Goal: Information Seeking & Learning: Learn about a topic

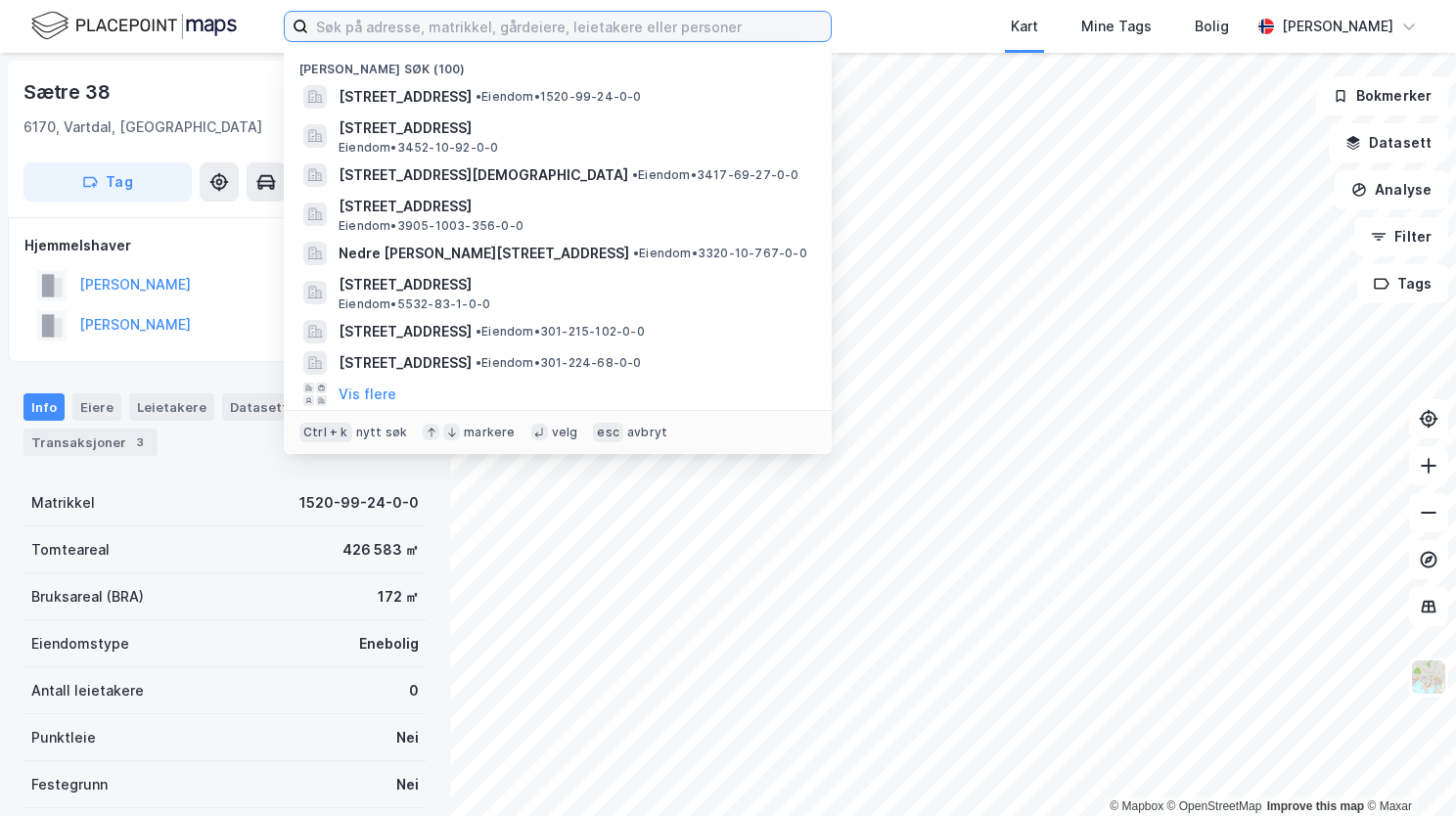
click at [572, 30] on input at bounding box center [569, 27] width 522 height 30
paste input "991869204"
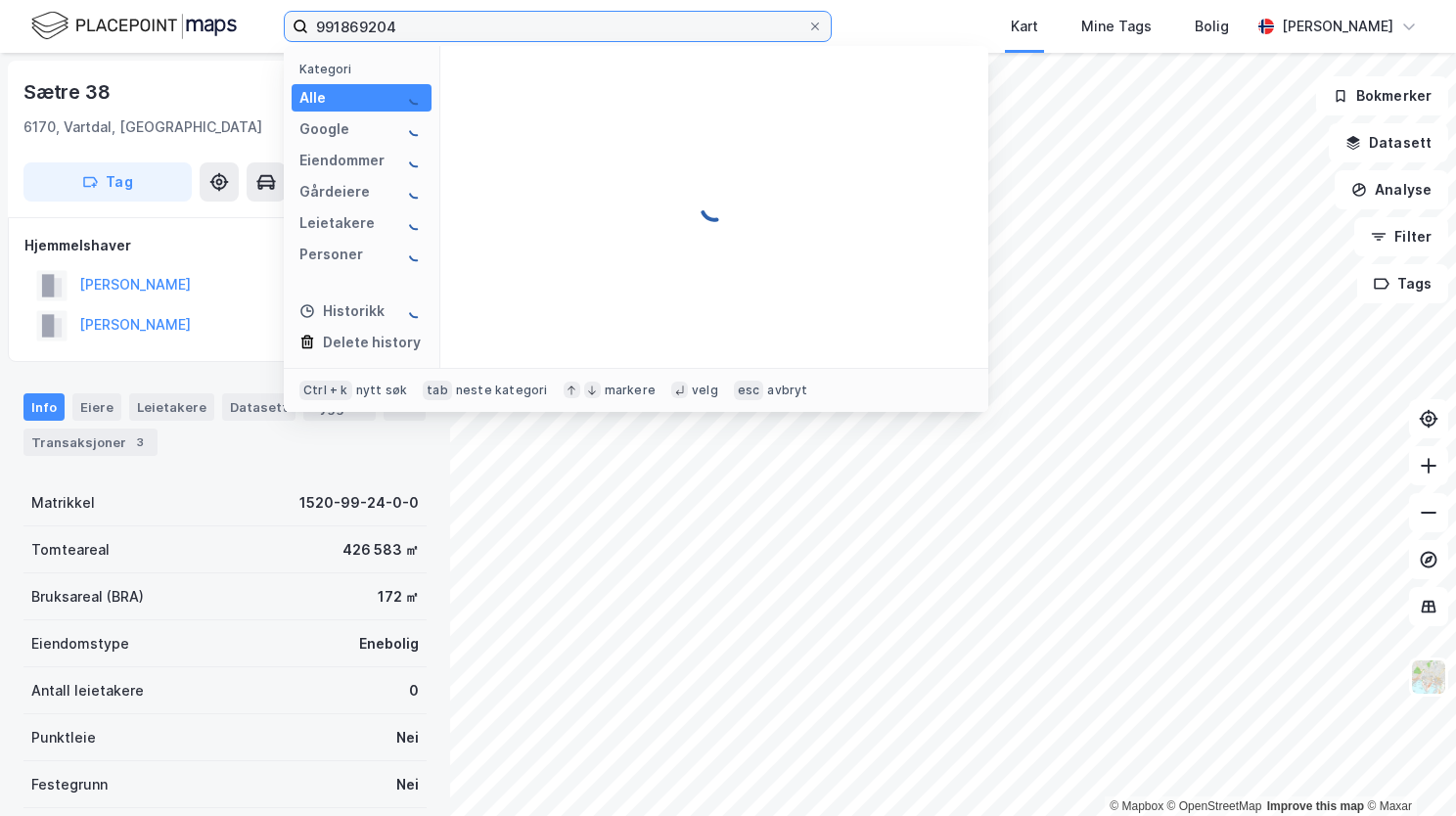
type input "991869204"
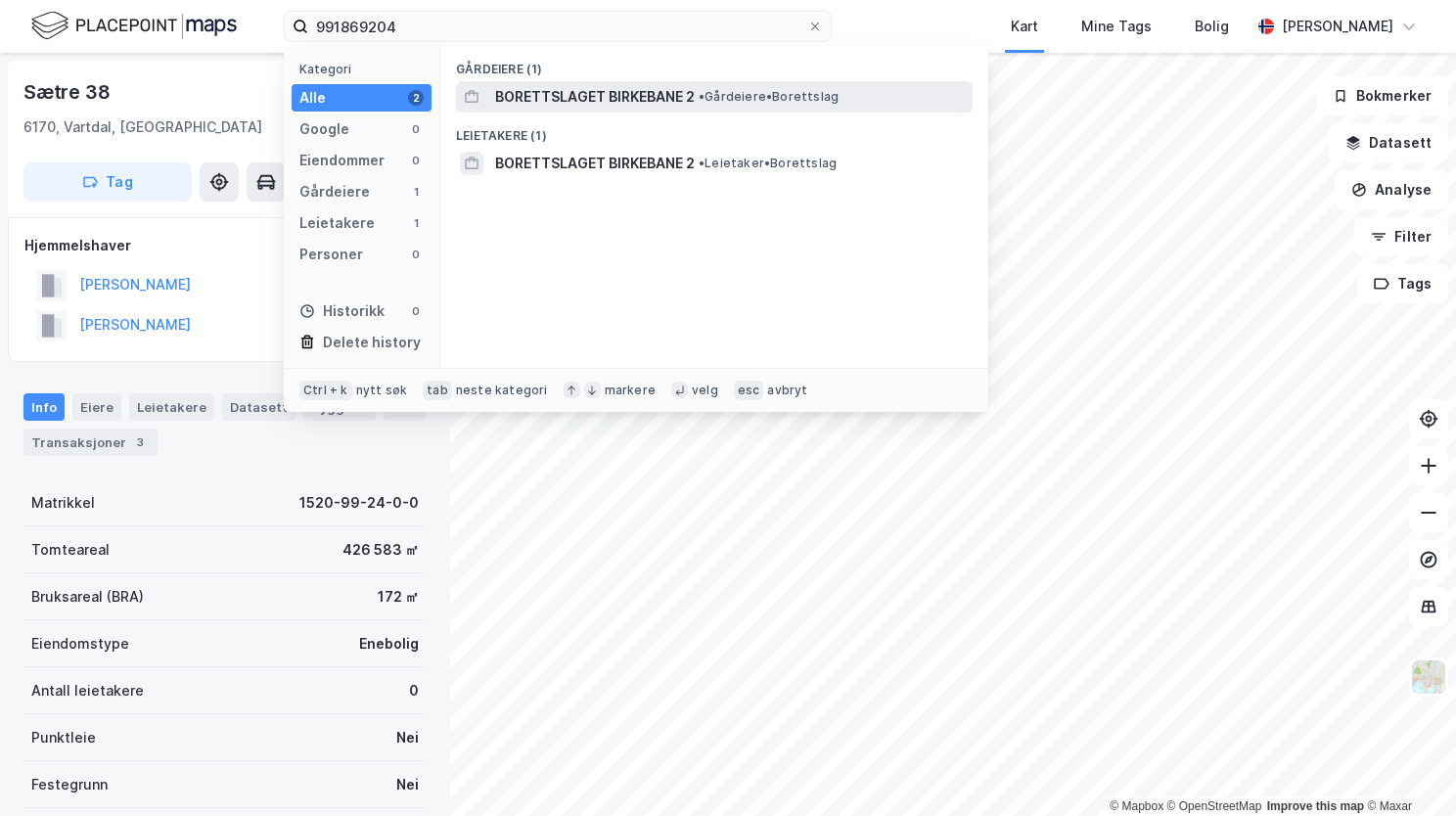
click at [560, 84] on div "BORETTSLAGET BIRKEBANE 2 • Gårdeiere • Borettslag" at bounding box center [713, 97] width 516 height 31
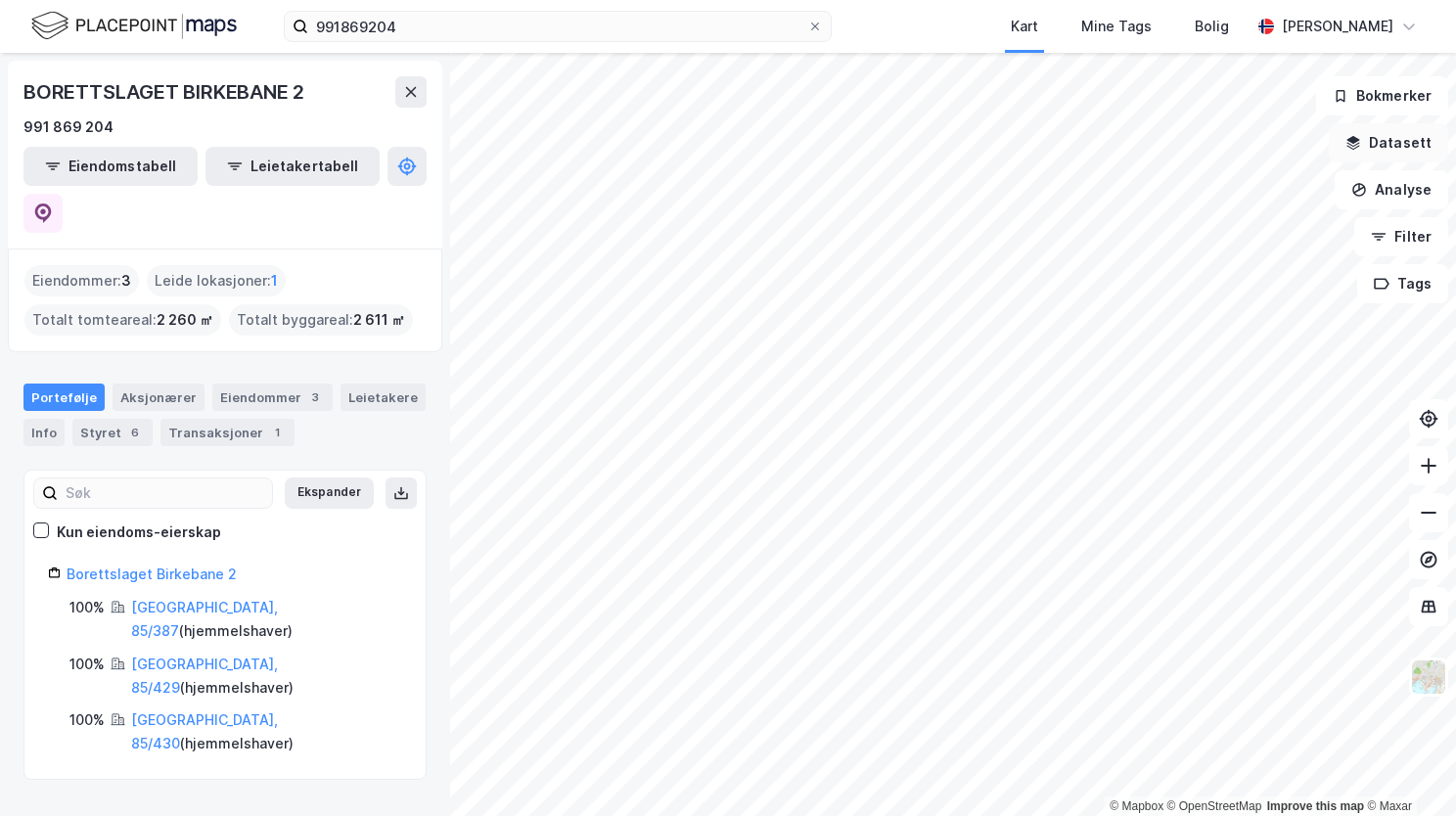
click at [1386, 141] on button "Datasett" at bounding box center [1387, 143] width 119 height 39
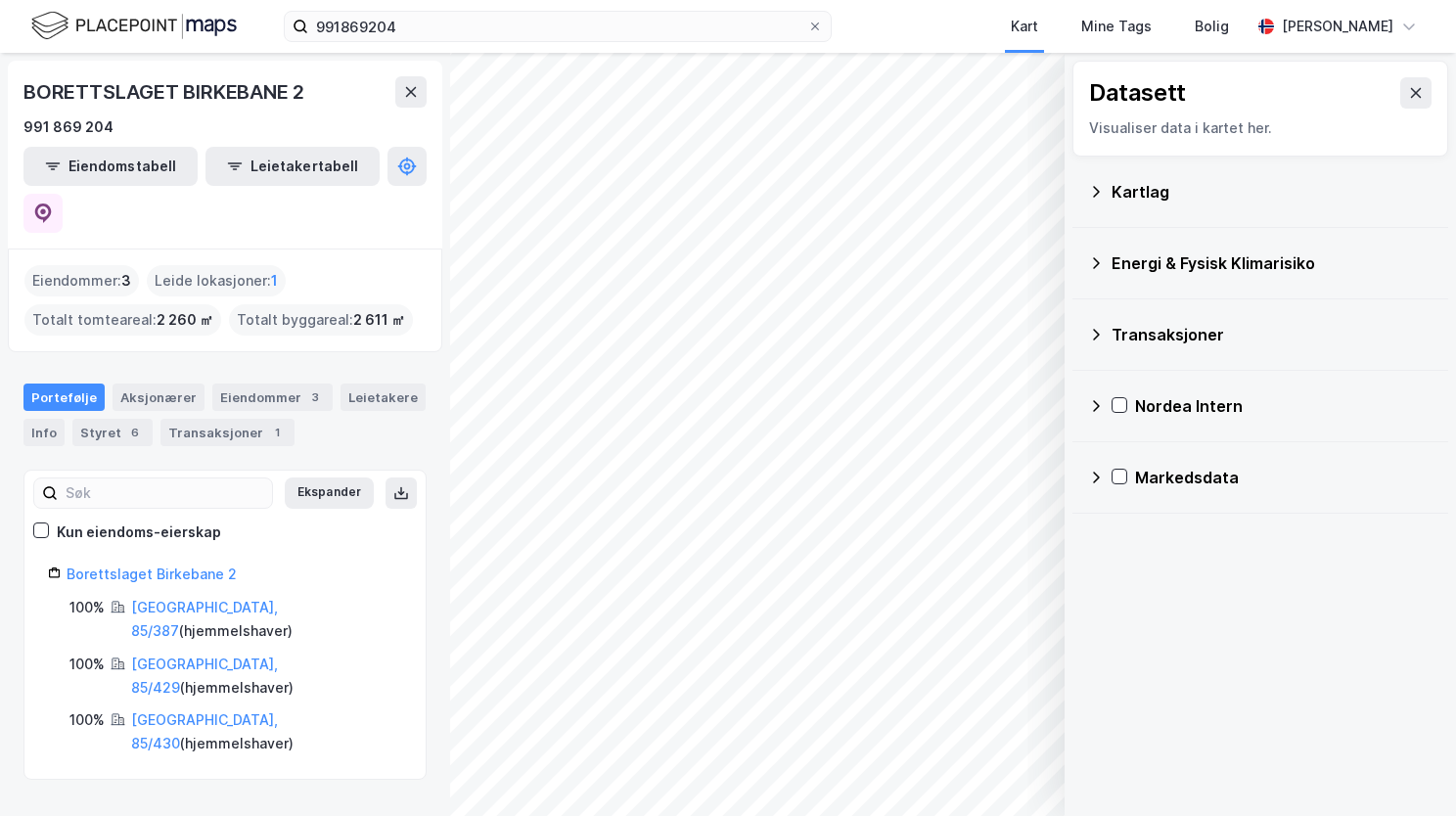
click at [1099, 189] on icon at bounding box center [1096, 192] width 16 height 16
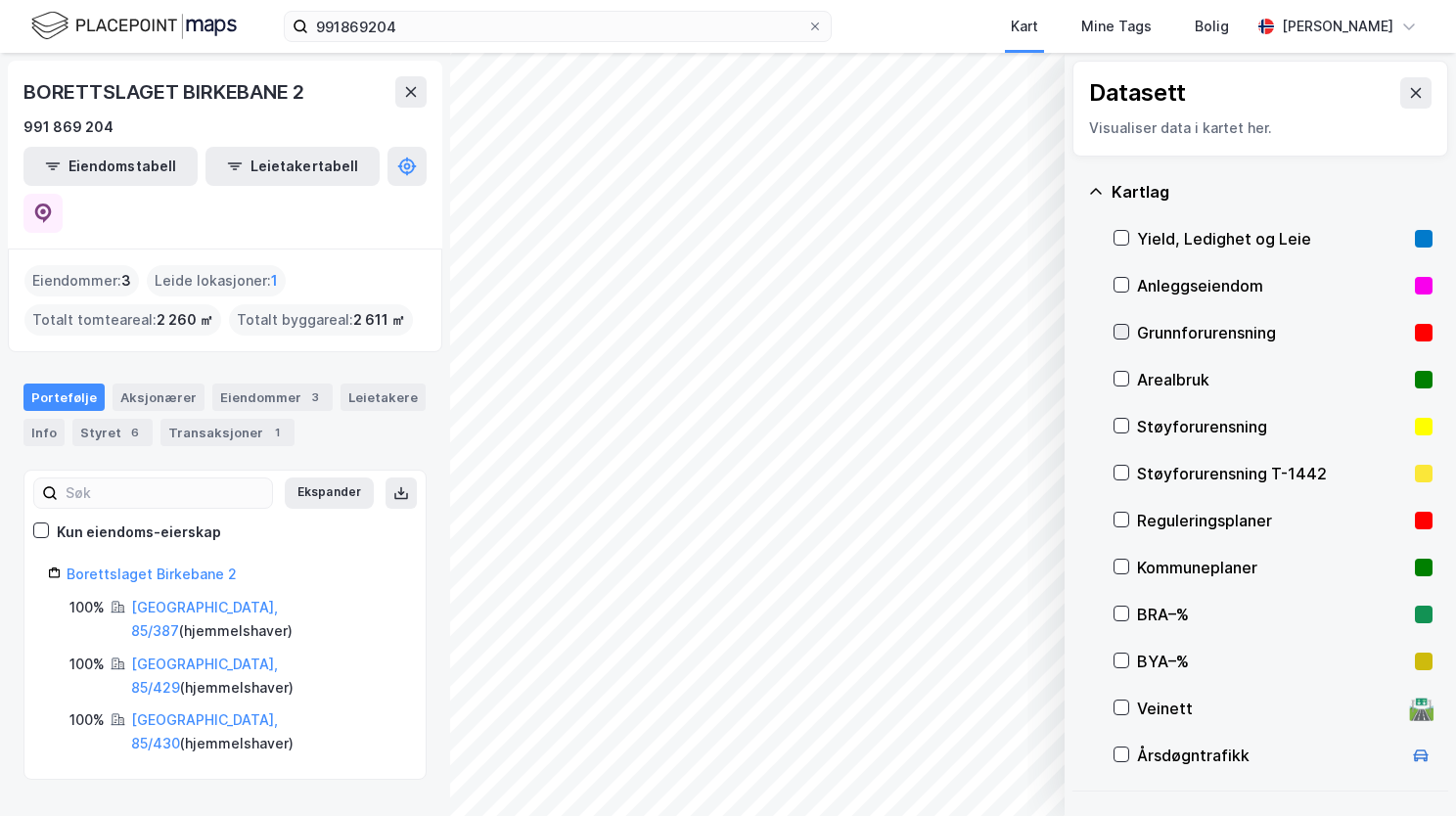
click at [1120, 331] on icon at bounding box center [1122, 332] width 14 height 14
click at [1107, 195] on div "Kartlag" at bounding box center [1260, 192] width 344 height 47
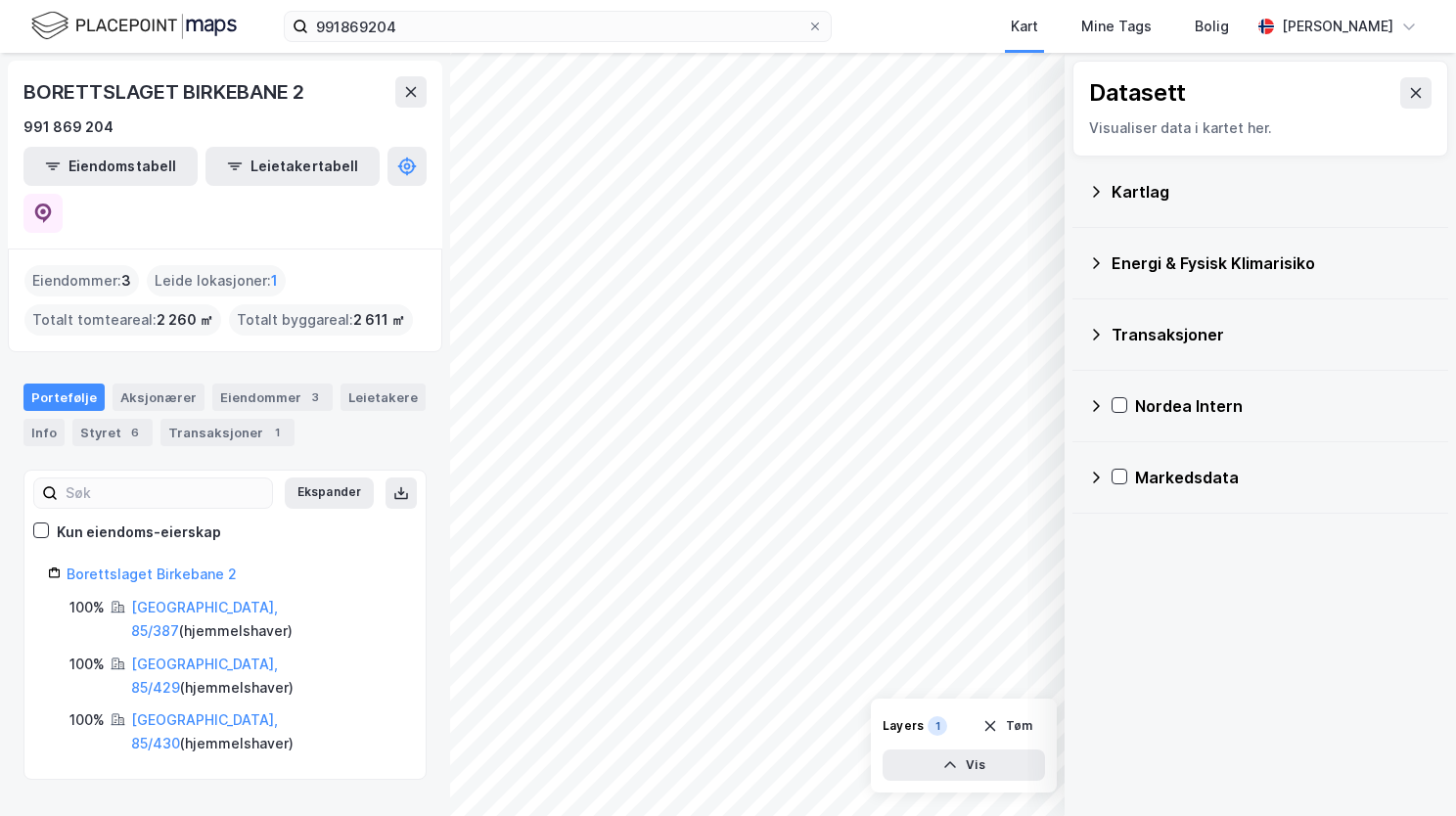
click at [1099, 262] on icon at bounding box center [1096, 264] width 7 height 12
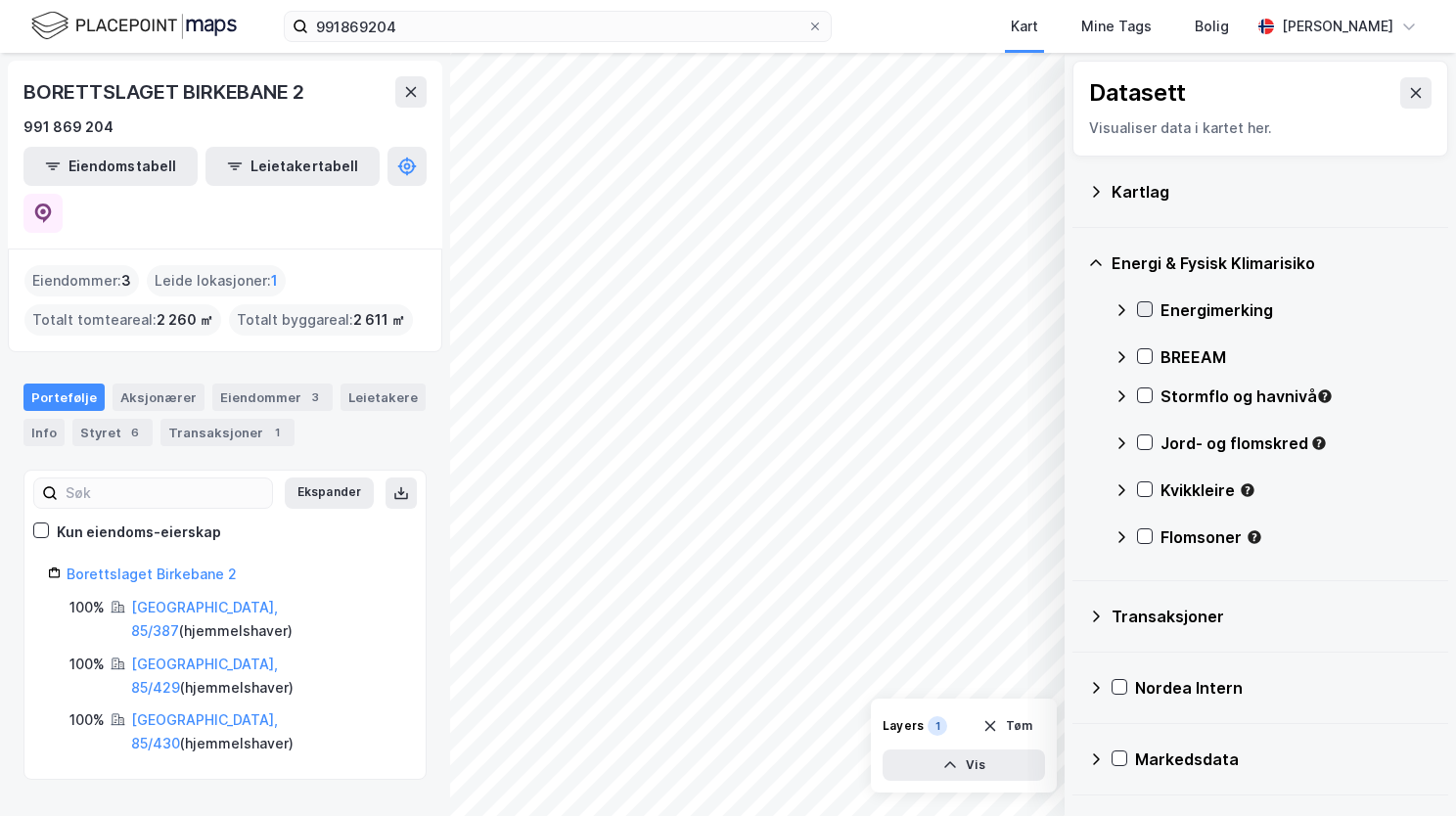
click at [1138, 306] on icon at bounding box center [1144, 309] width 14 height 14
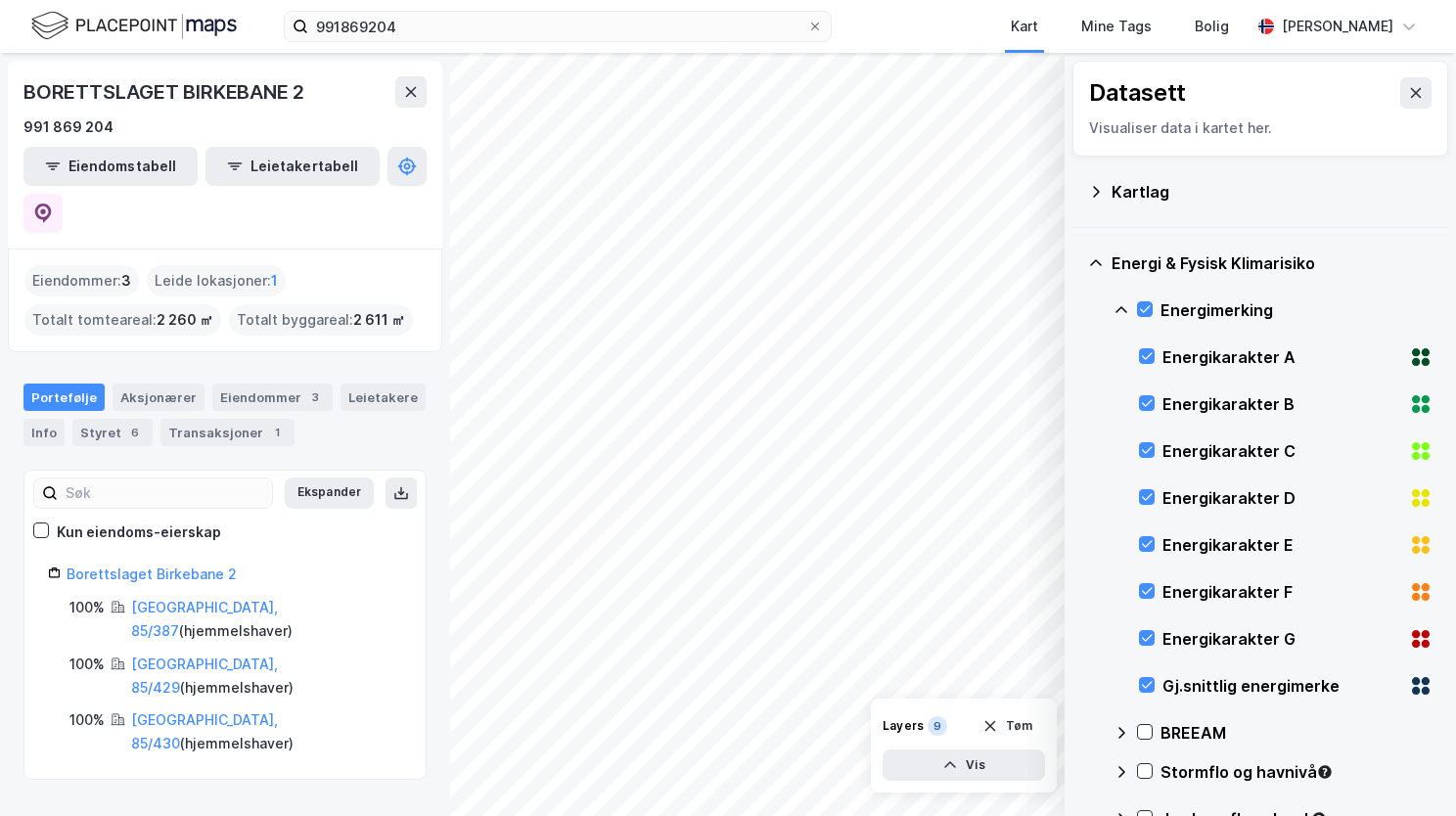
click at [1096, 258] on icon at bounding box center [1096, 264] width 16 height 16
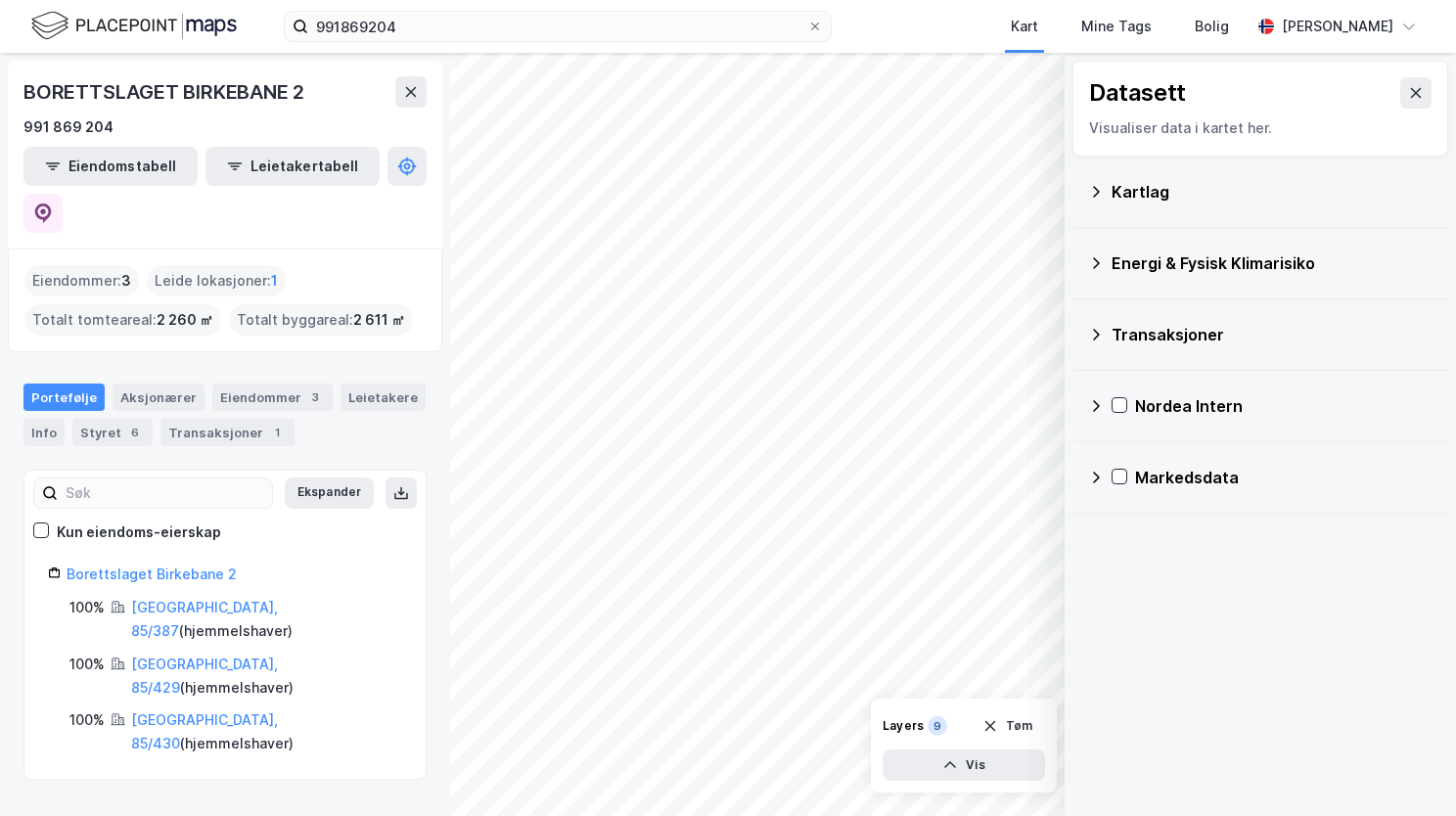
click at [1095, 253] on div "Energi & Fysisk Klimarisiko" at bounding box center [1260, 264] width 344 height 47
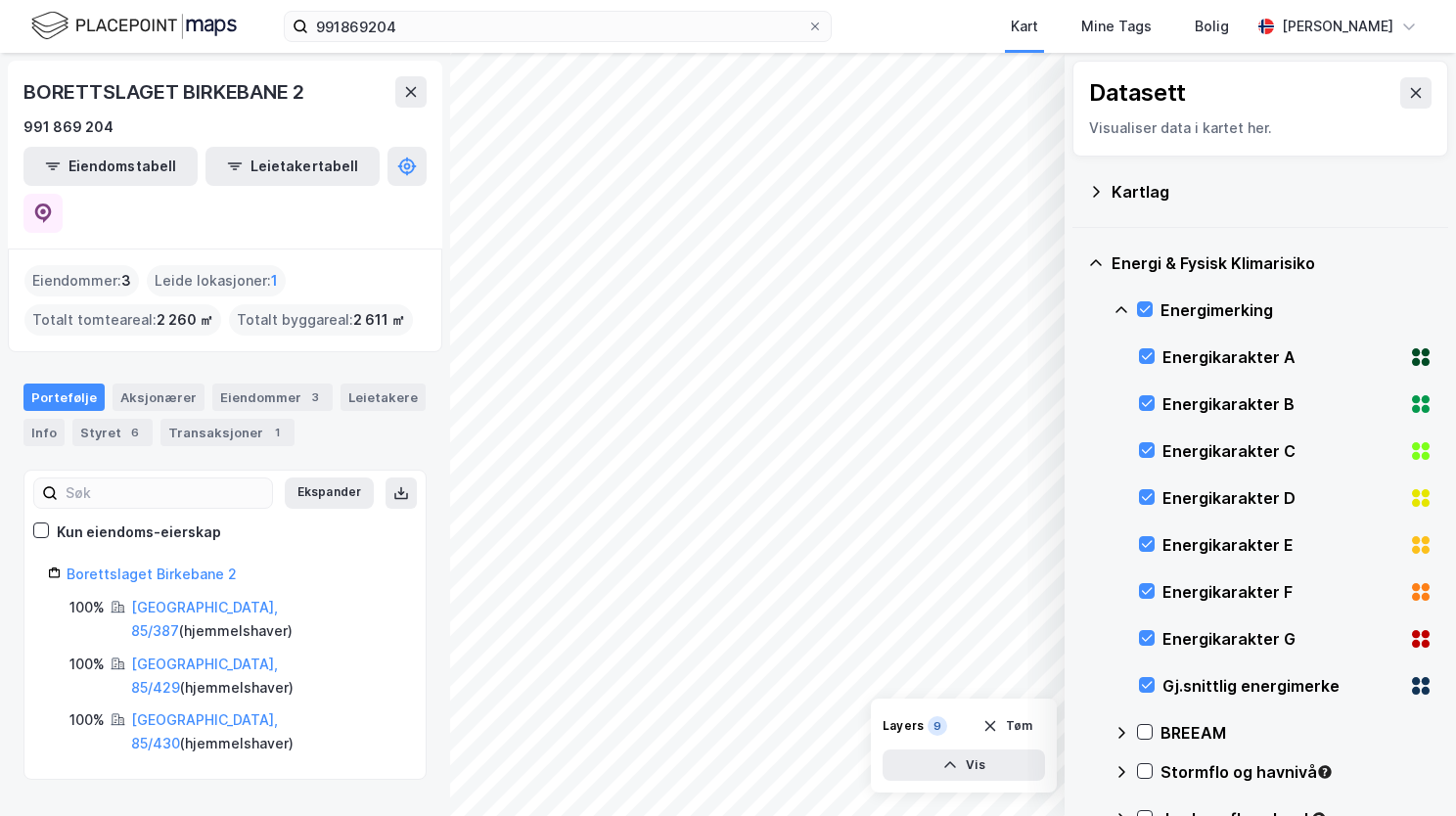
scroll to position [293, 0]
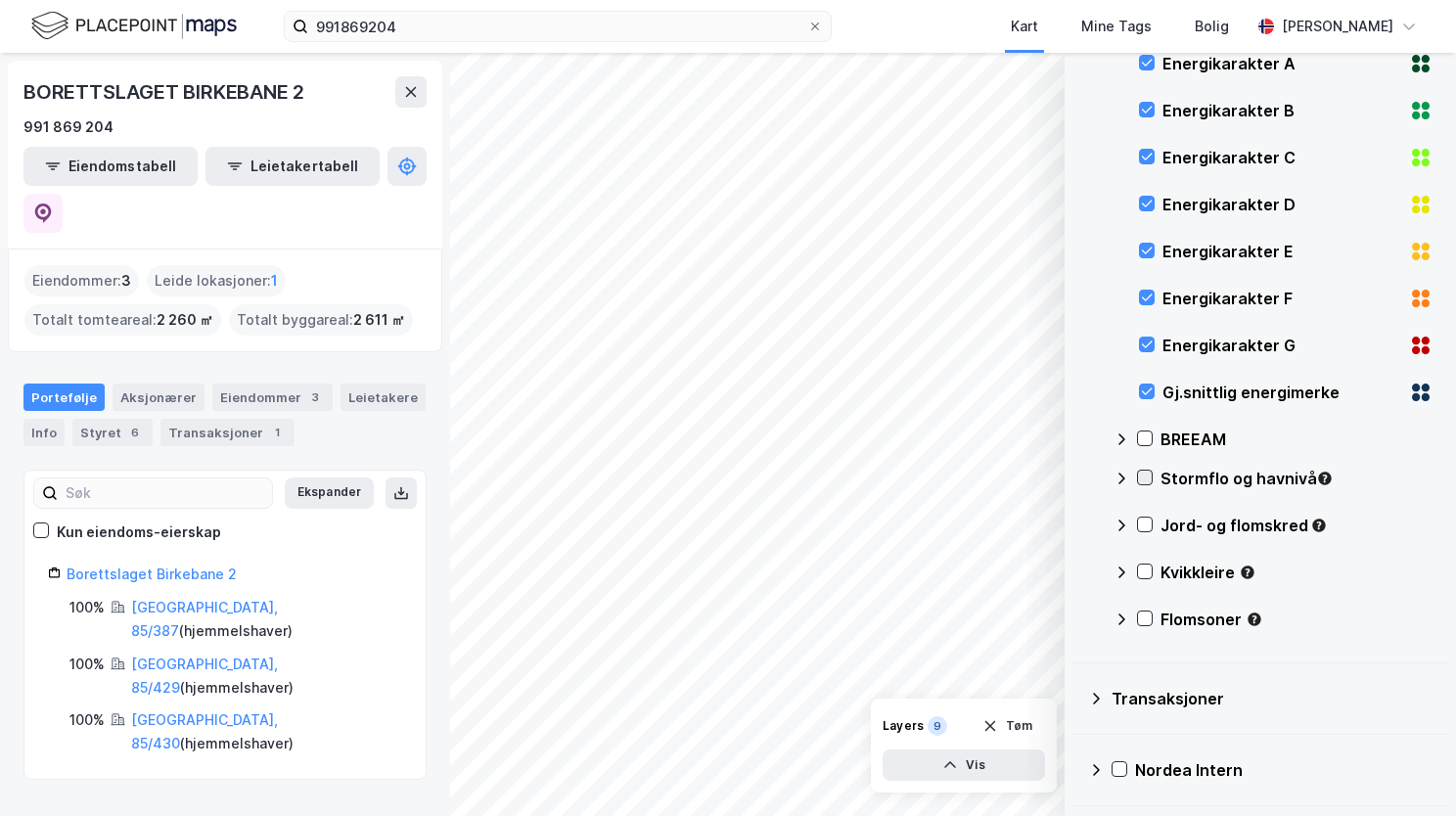
click at [1142, 475] on icon at bounding box center [1144, 477] width 14 height 14
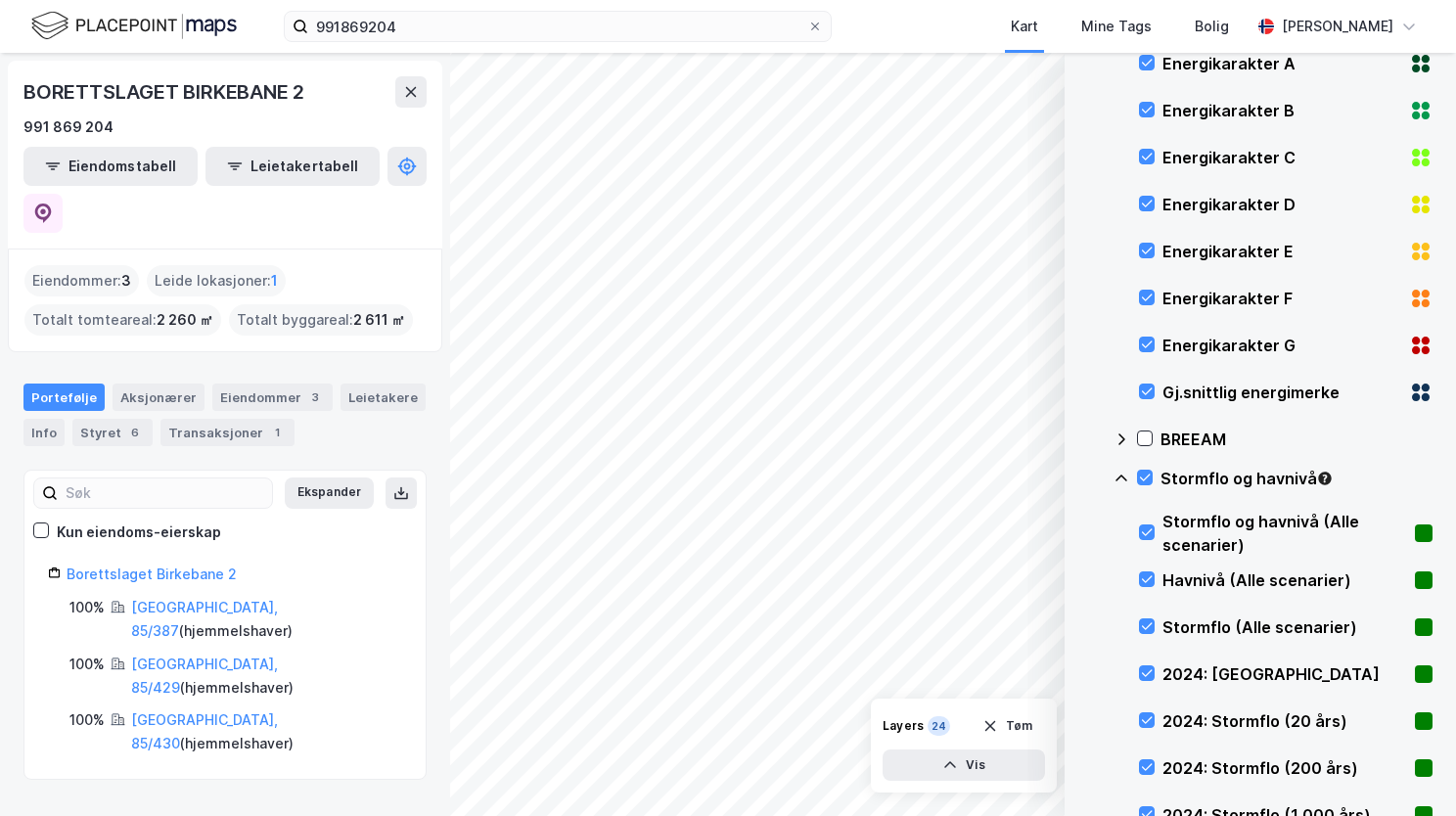
click at [1119, 475] on icon at bounding box center [1122, 478] width 16 height 16
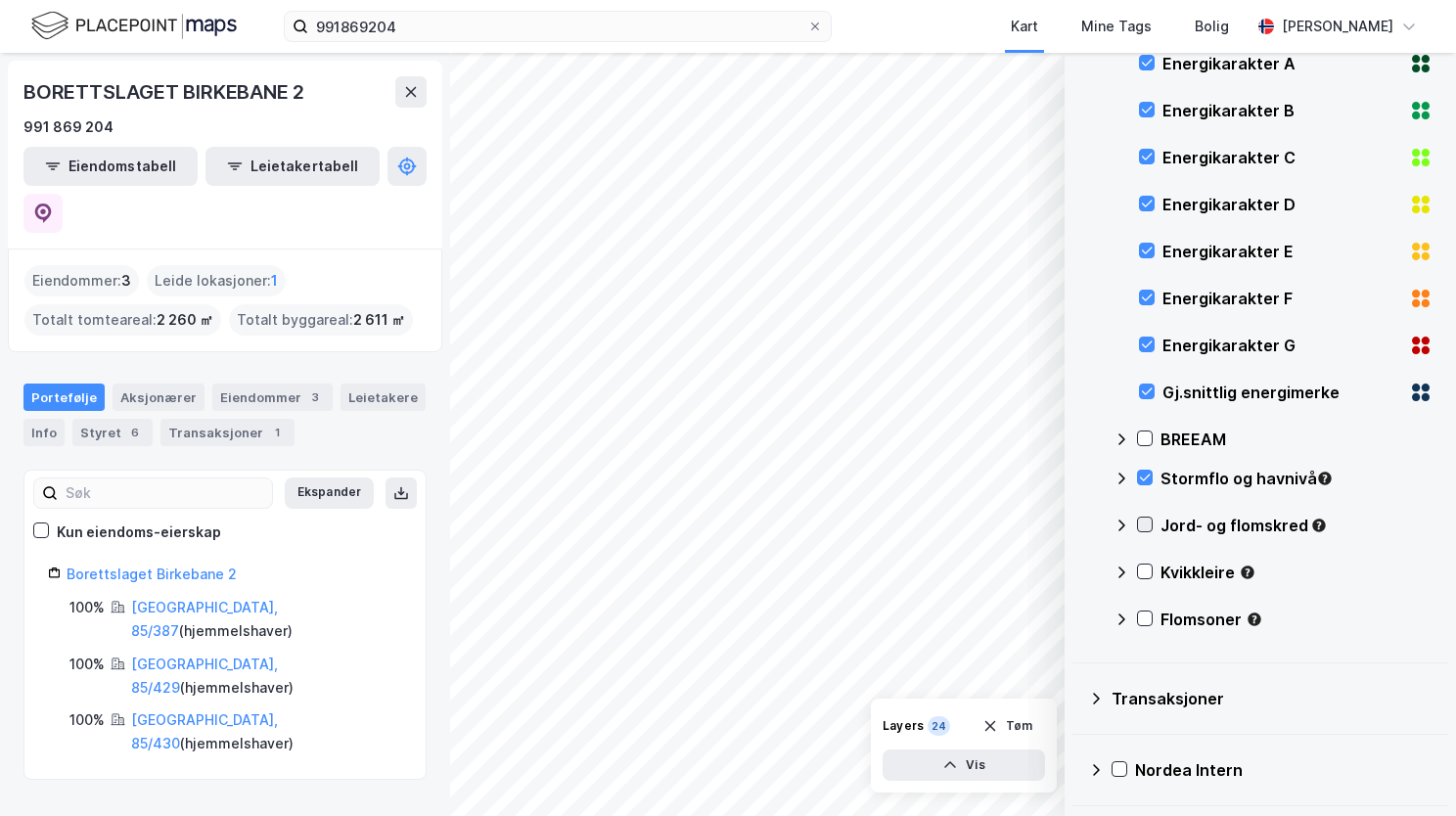
click at [1138, 531] on div at bounding box center [1144, 525] width 16 height 16
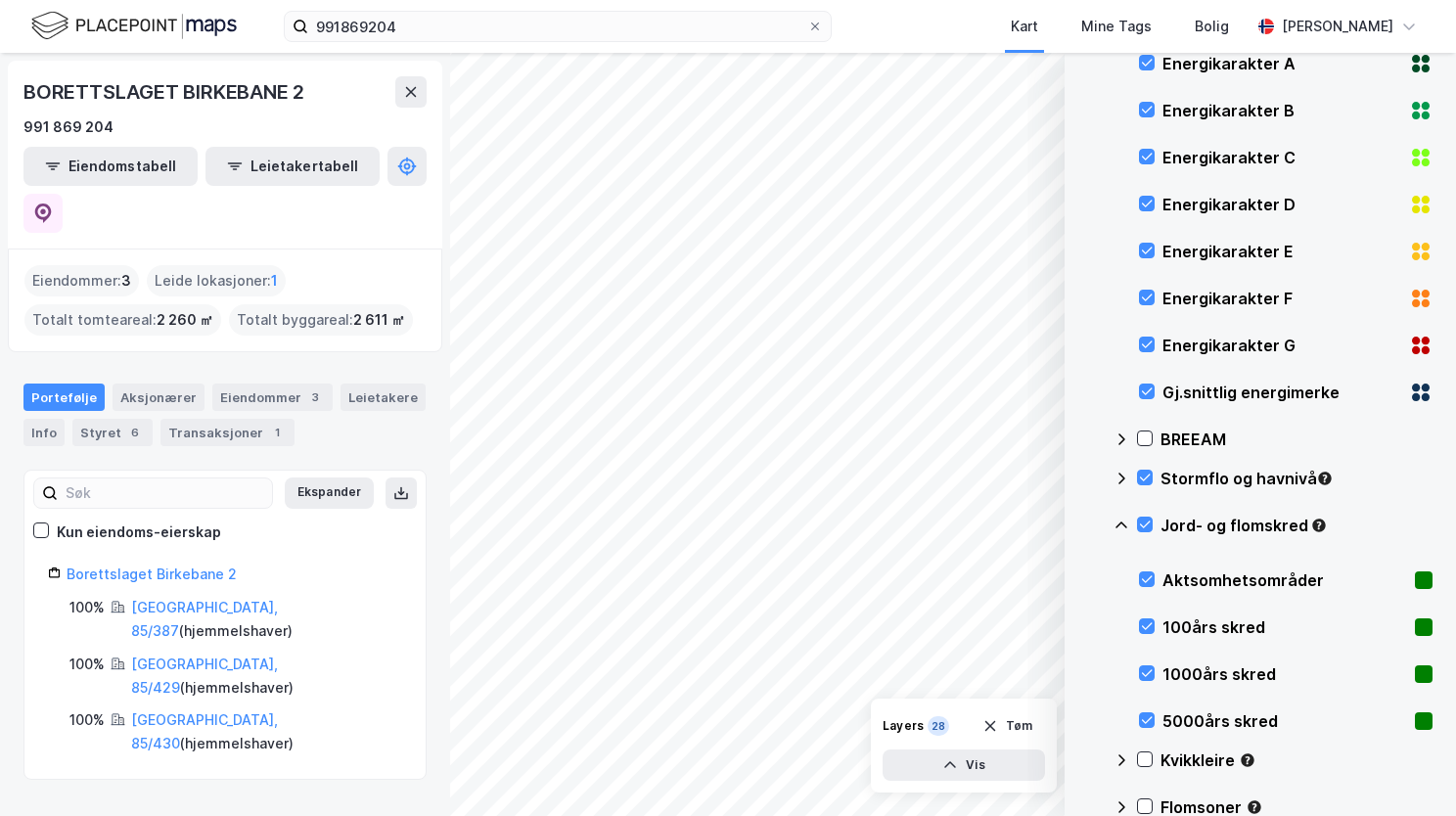
click at [1120, 522] on icon at bounding box center [1122, 526] width 16 height 16
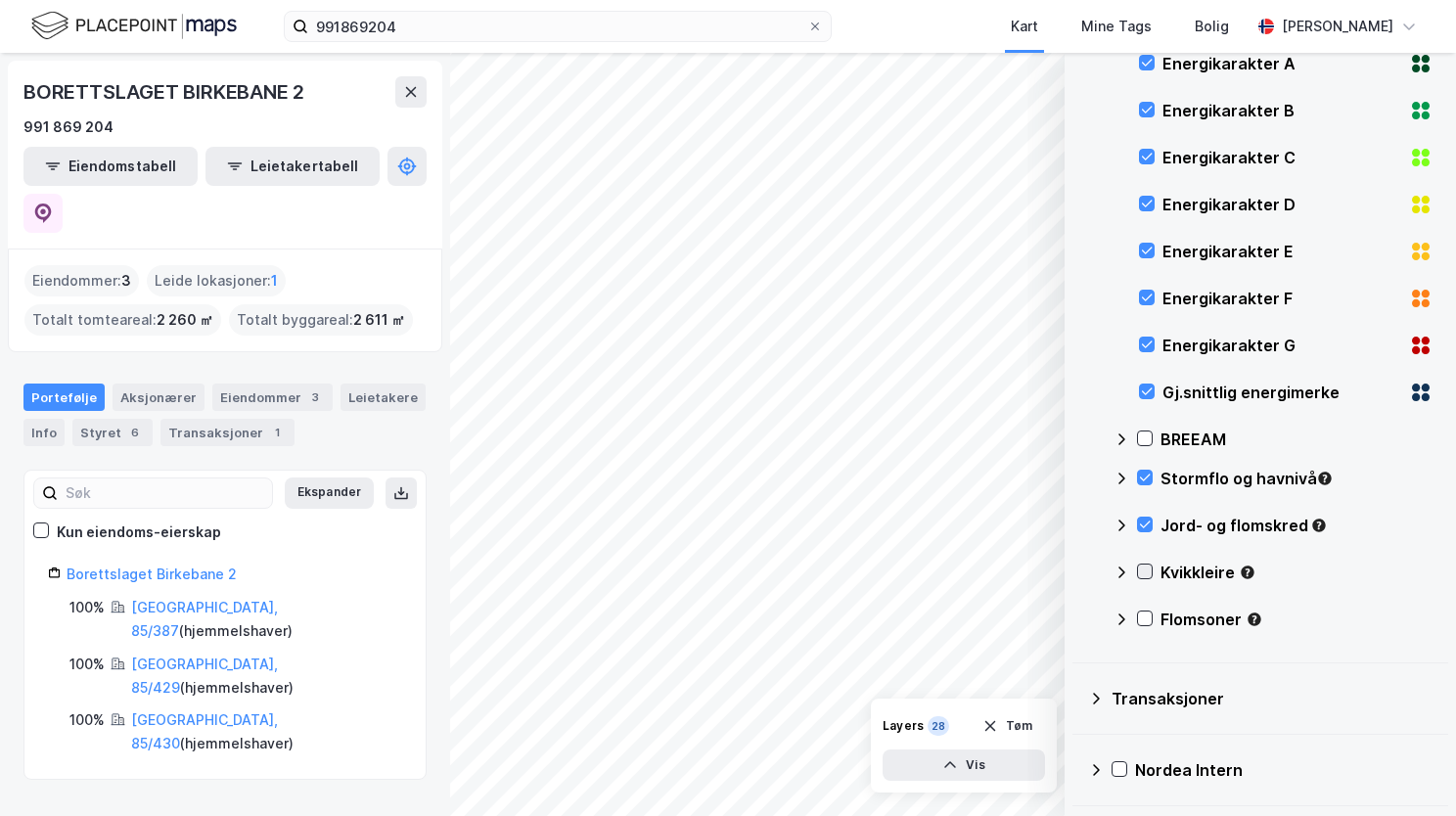
click at [1149, 570] on icon at bounding box center [1144, 572] width 14 height 14
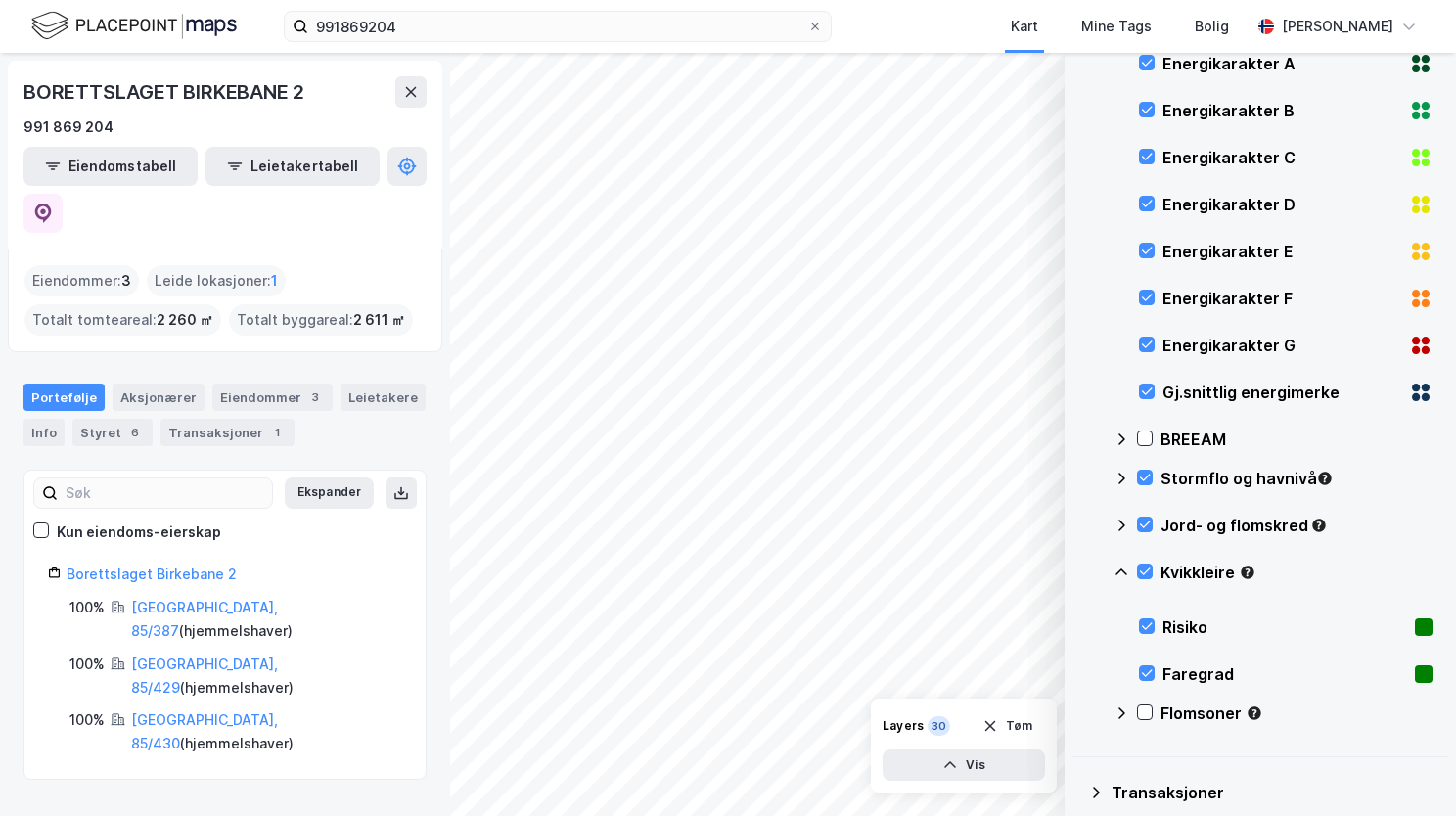
click at [1123, 565] on icon at bounding box center [1122, 573] width 16 height 16
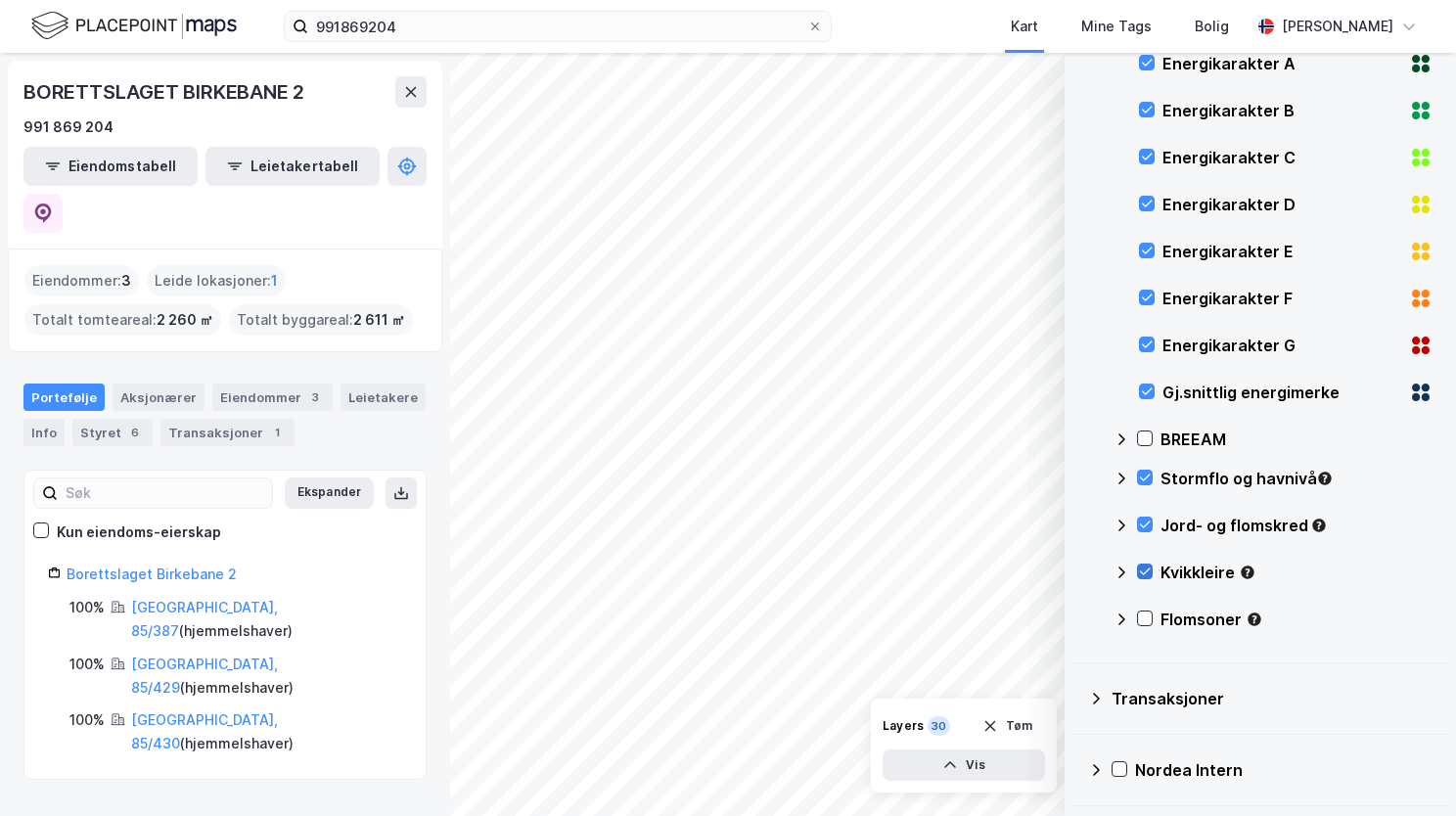
click at [1145, 573] on icon at bounding box center [1144, 572] width 14 height 14
click at [1125, 570] on icon at bounding box center [1122, 573] width 16 height 16
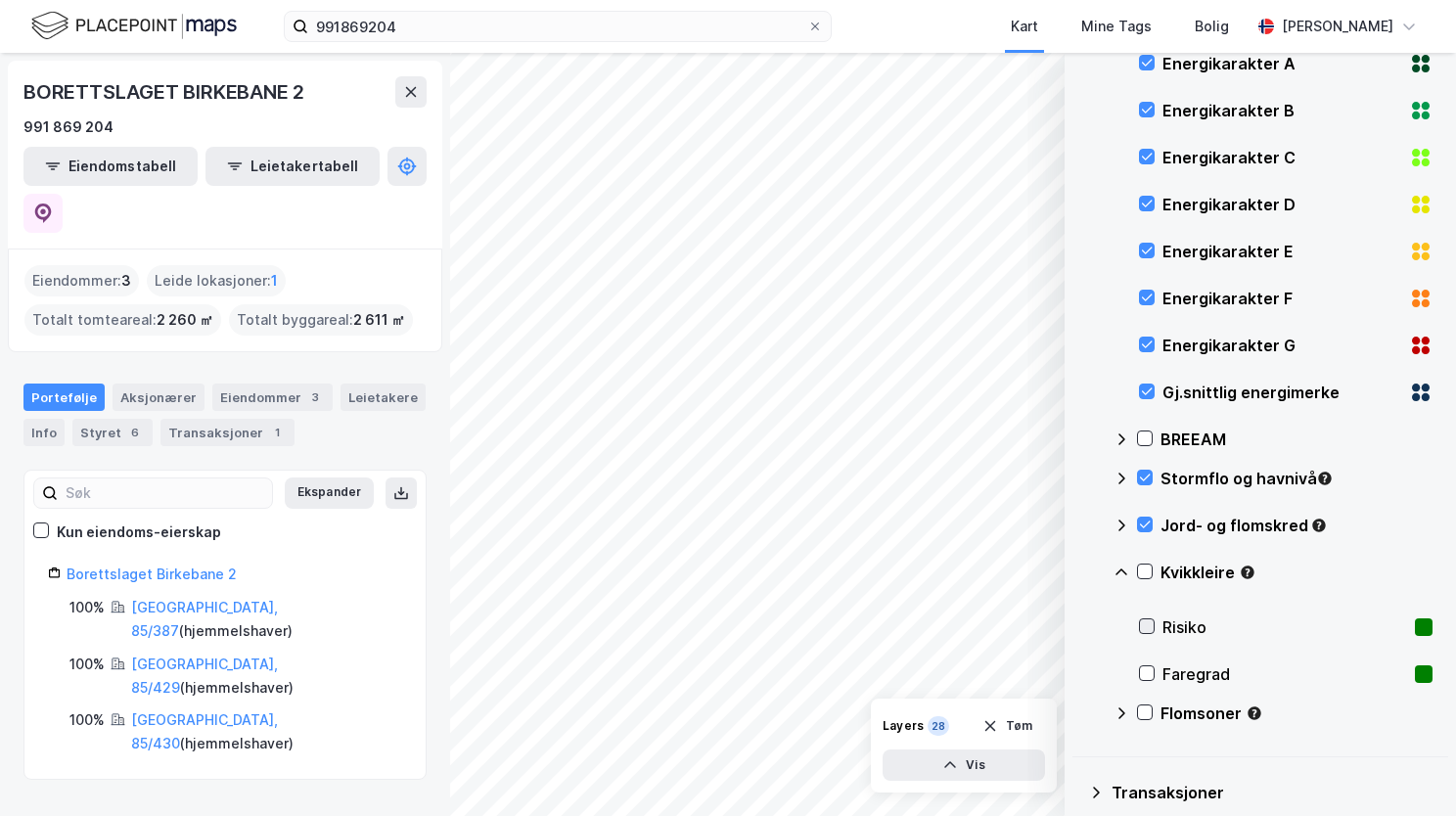
click at [1147, 632] on div at bounding box center [1146, 626] width 16 height 16
click at [1143, 679] on icon at bounding box center [1146, 673] width 14 height 14
click at [1142, 715] on icon at bounding box center [1144, 713] width 11 height 7
drag, startPoint x: 1120, startPoint y: 710, endPoint x: 1121, endPoint y: 691, distance: 19.0
click at [1120, 709] on icon at bounding box center [1122, 714] width 16 height 16
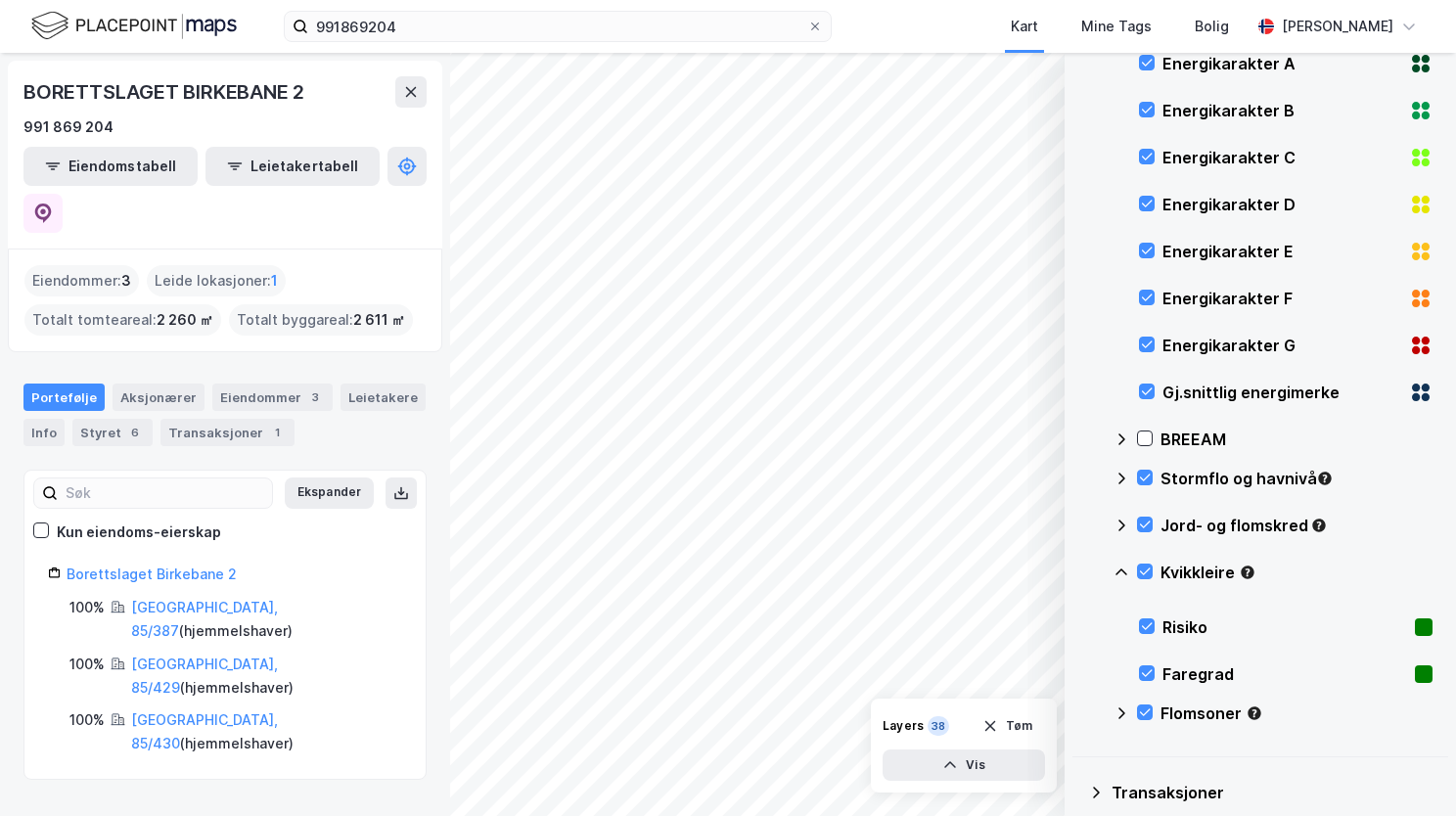
click at [1125, 571] on icon at bounding box center [1122, 573] width 16 height 16
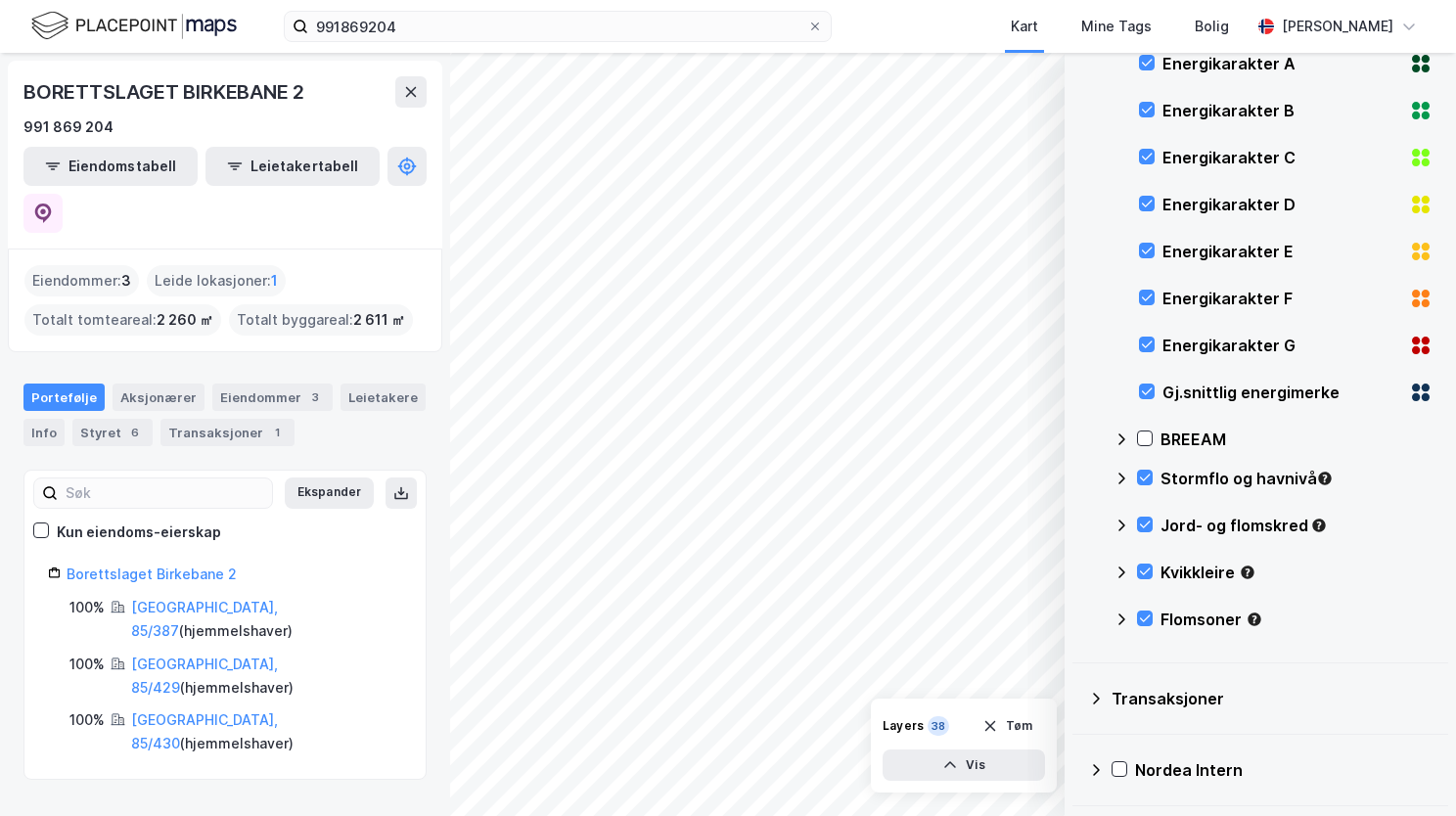
scroll to position [0, 0]
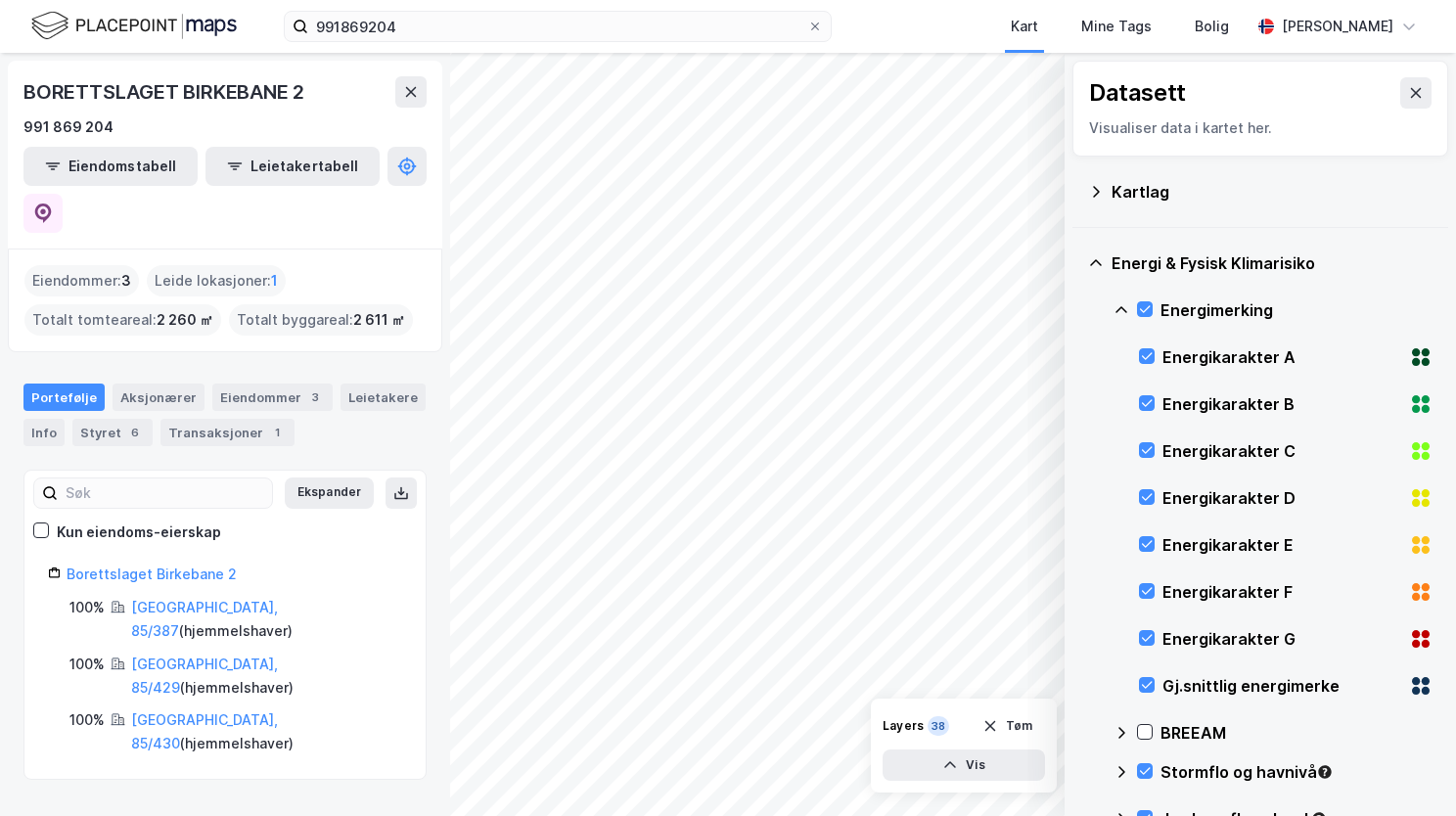
click at [1116, 308] on icon at bounding box center [1122, 310] width 16 height 16
